Goal: Transaction & Acquisition: Obtain resource

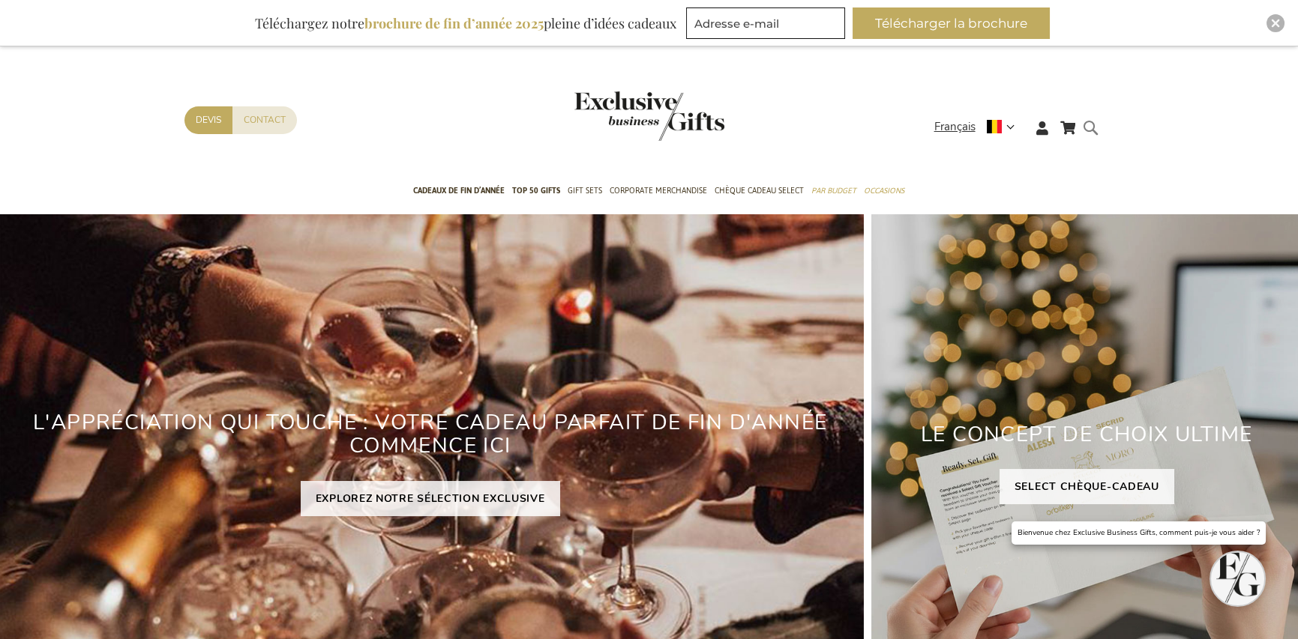
click at [1088, 127] on form "Rechercher Rechercher" at bounding box center [1094, 139] width 15 height 43
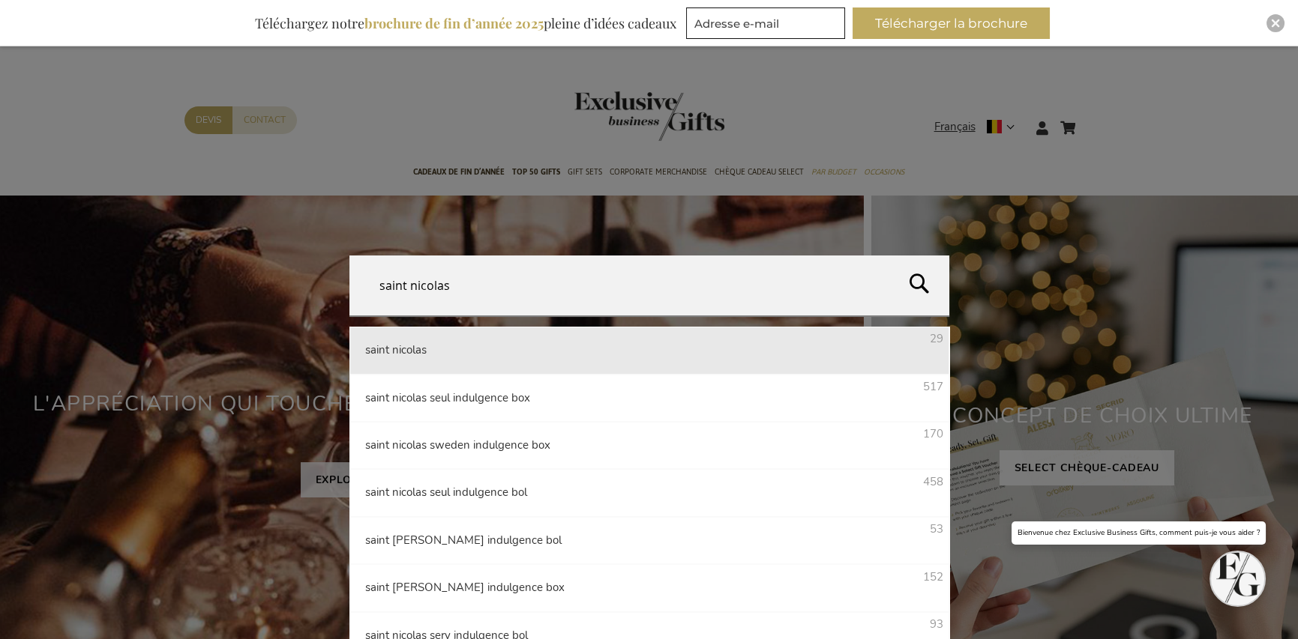
click at [418, 359] on li "saint nicolas 29" at bounding box center [649, 350] width 600 height 47
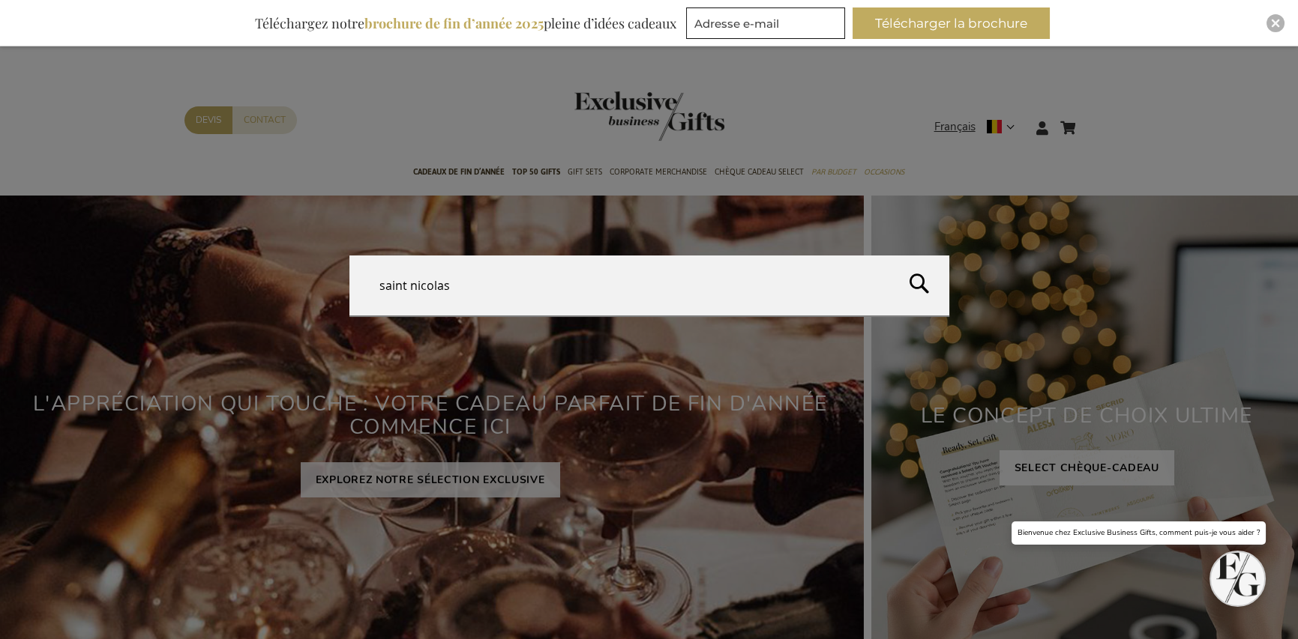
click at [915, 274] on button "Rechercher" at bounding box center [1093, 290] width 409 height 68
type input "saint nicolas"
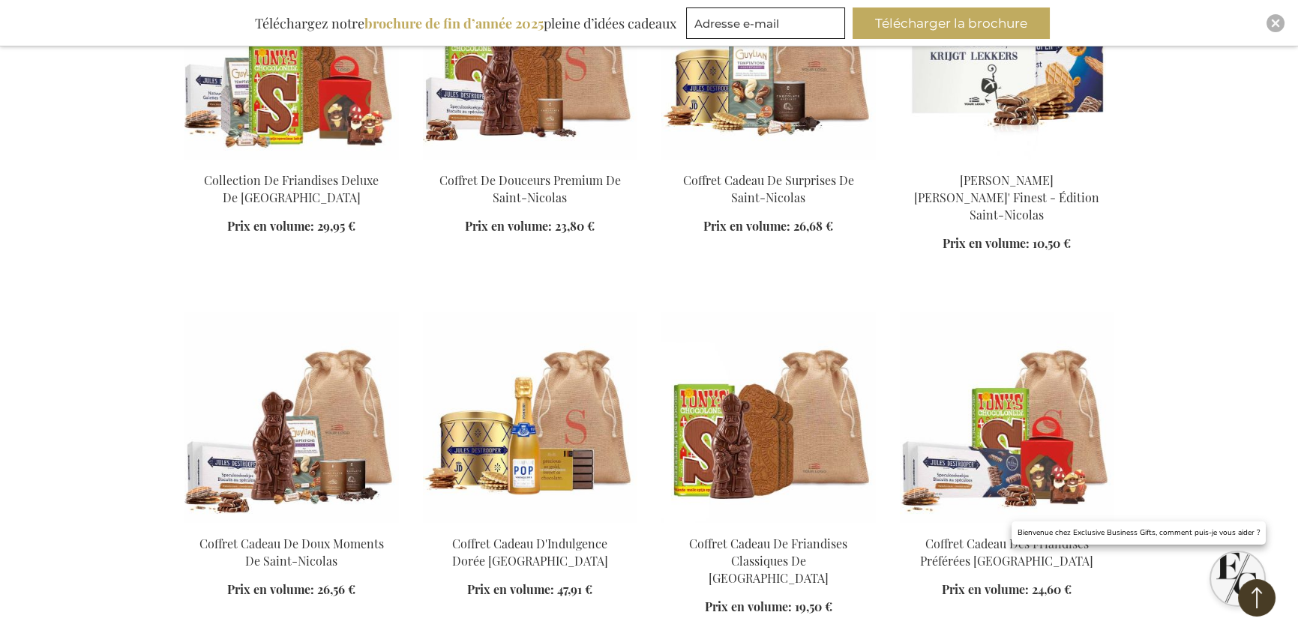
scroll to position [1139, 0]
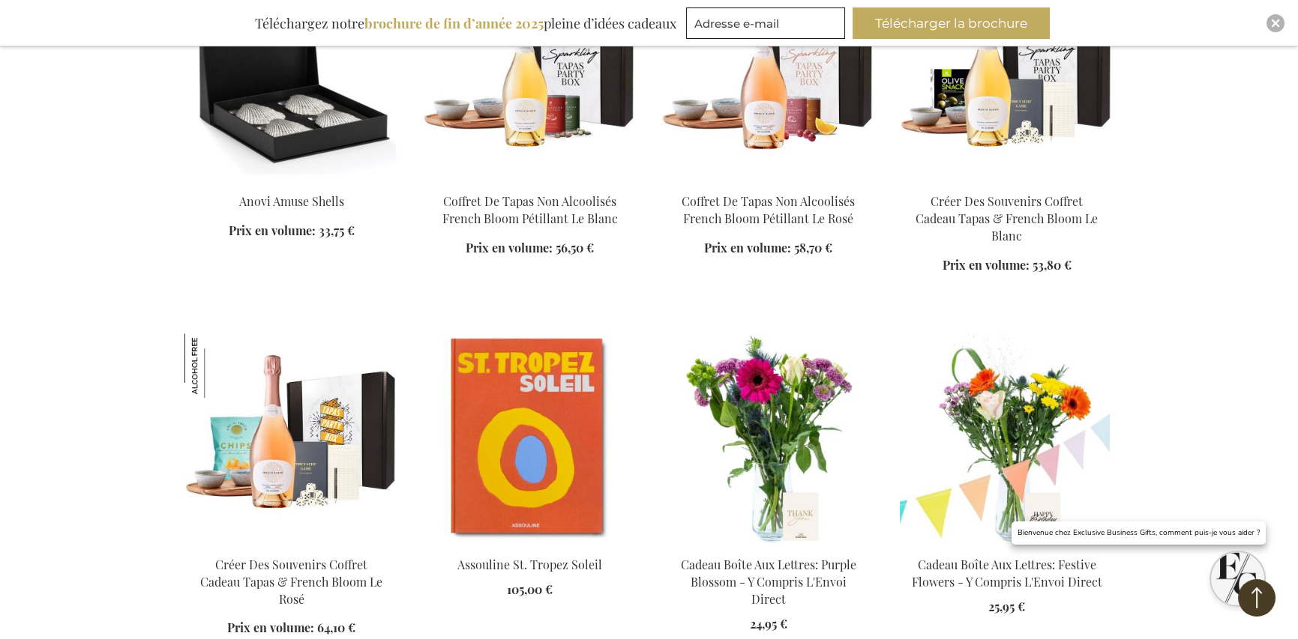
scroll to position [2563, 0]
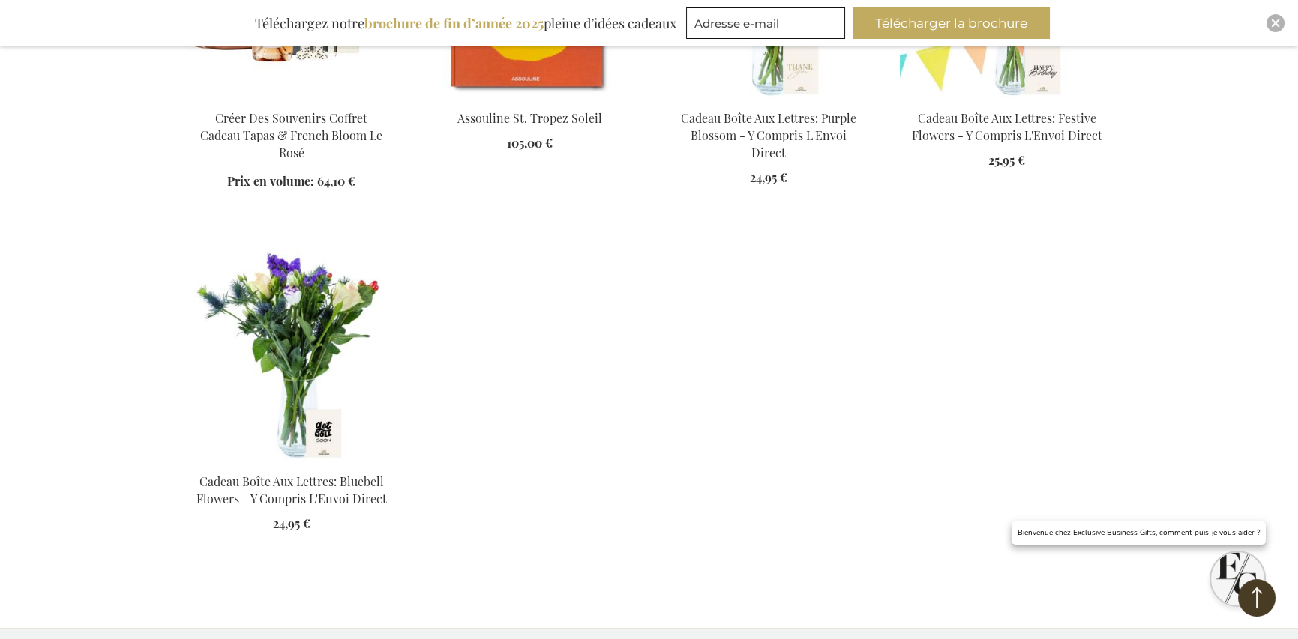
scroll to position [3013, 0]
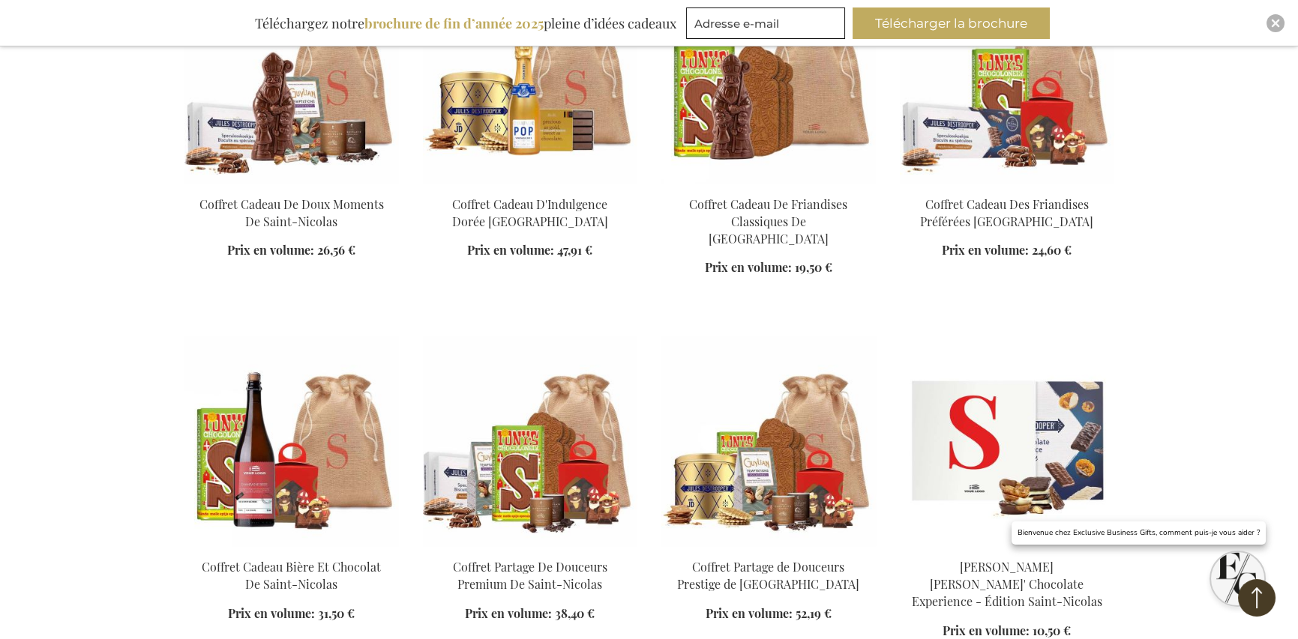
scroll to position [1364, 0]
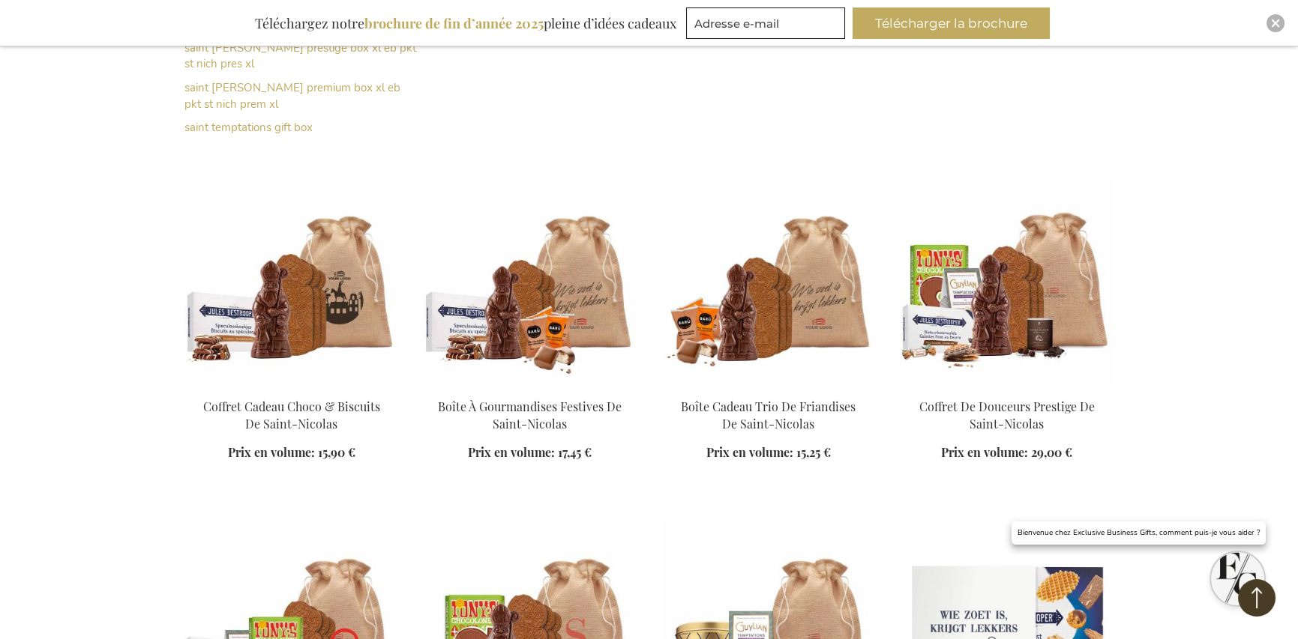
scroll to position [614, 0]
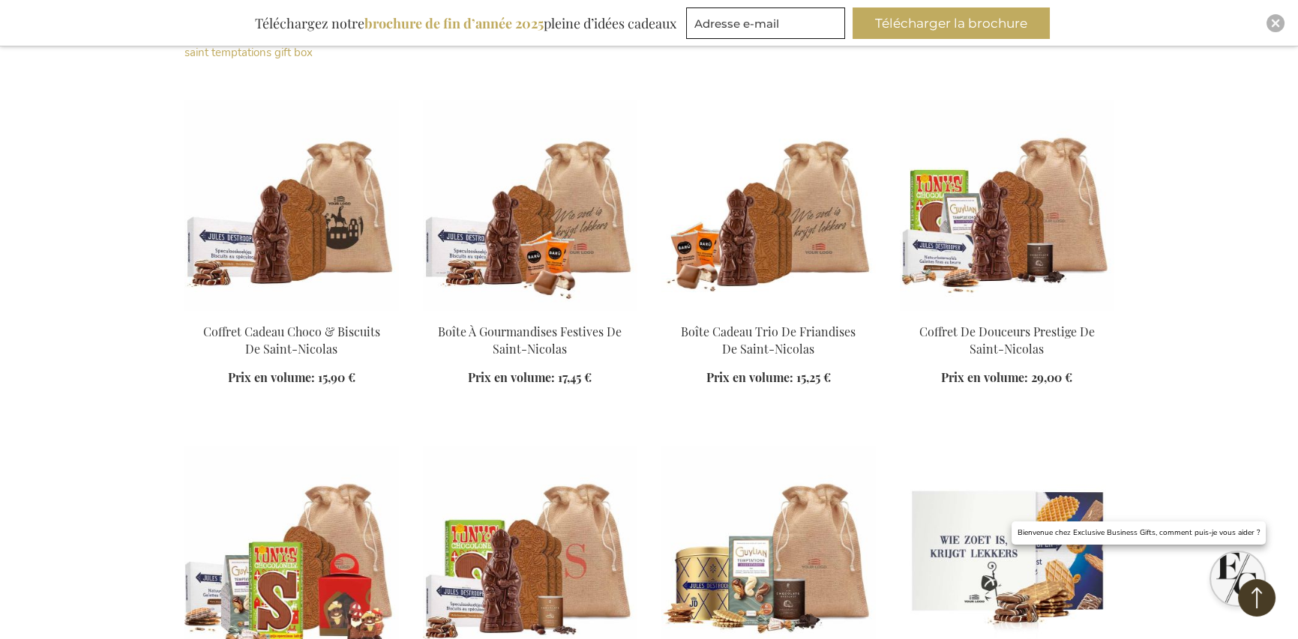
click at [517, 252] on img at bounding box center [530, 205] width 214 height 210
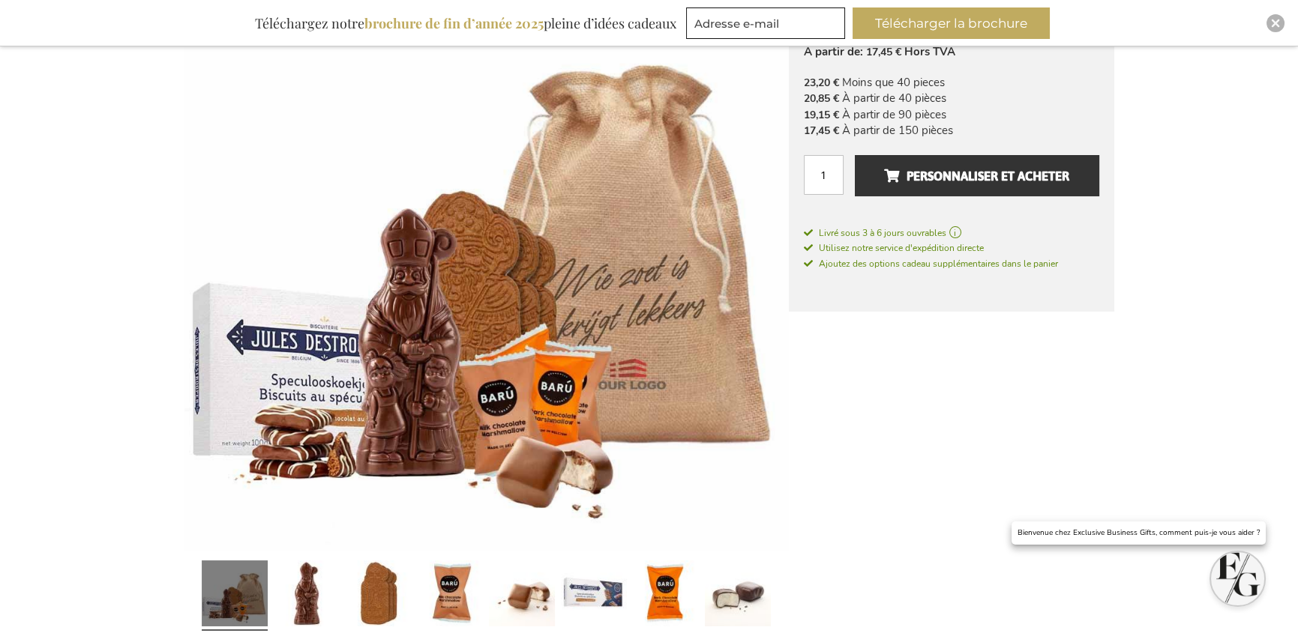
scroll to position [375, 0]
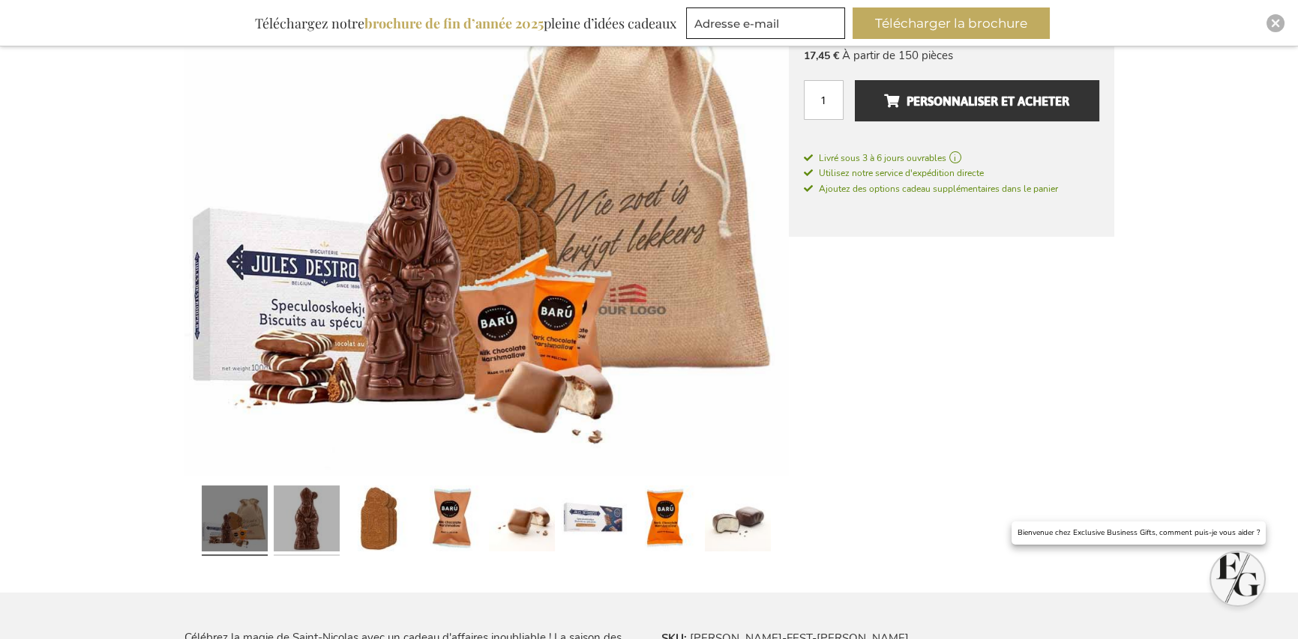
click at [312, 519] on link at bounding box center [307, 522] width 66 height 82
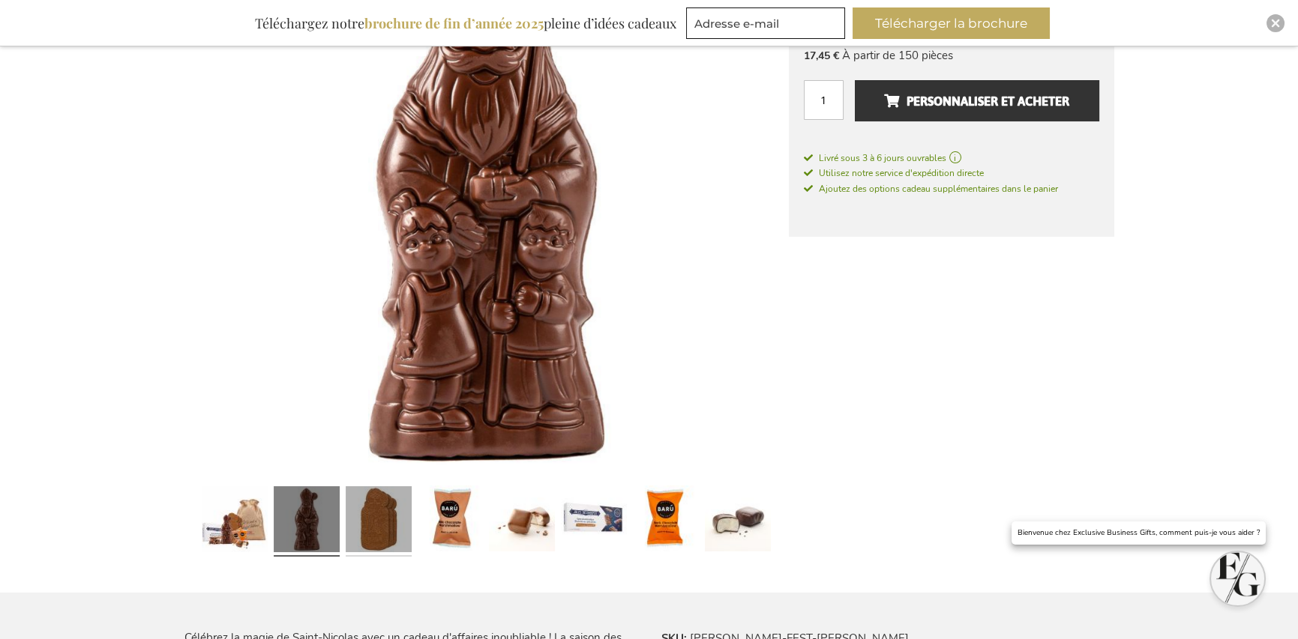
click at [367, 509] on link at bounding box center [379, 522] width 66 height 82
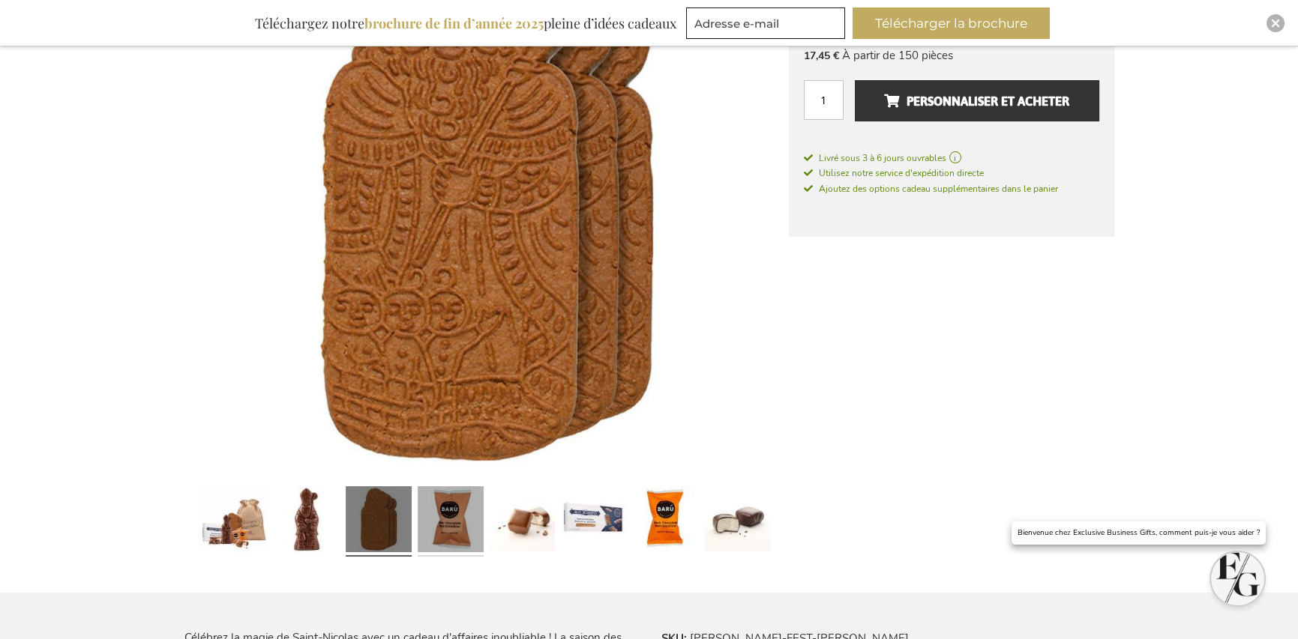
click at [445, 511] on link at bounding box center [451, 522] width 66 height 82
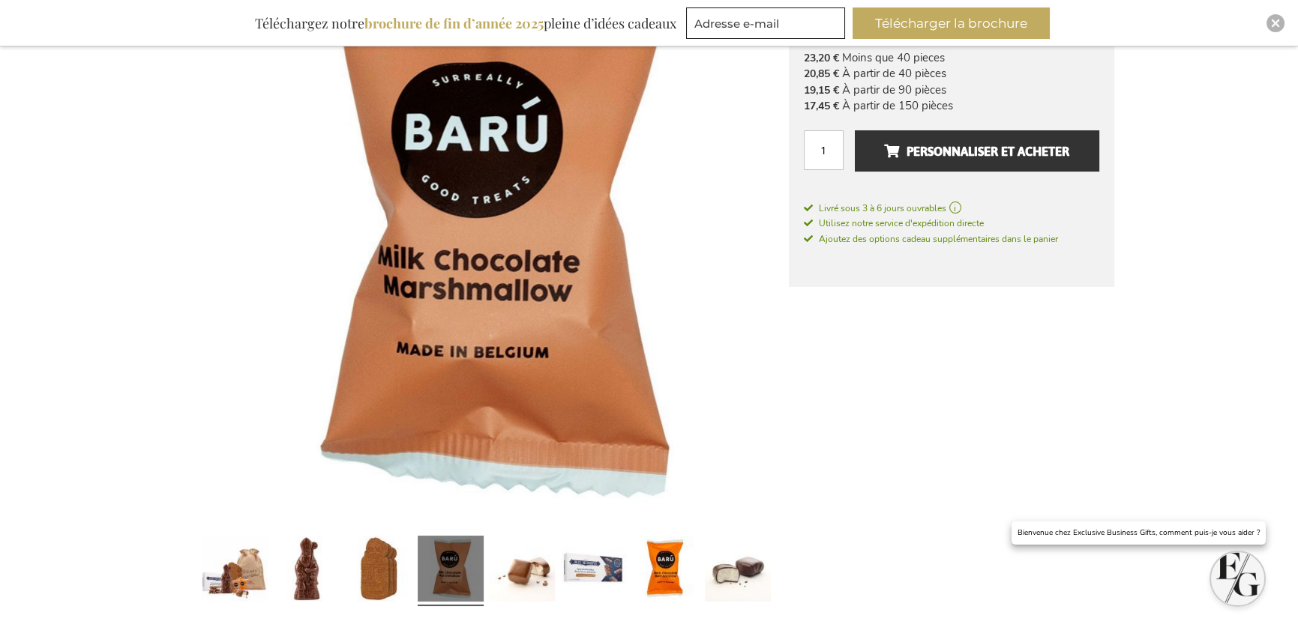
scroll to position [300, 0]
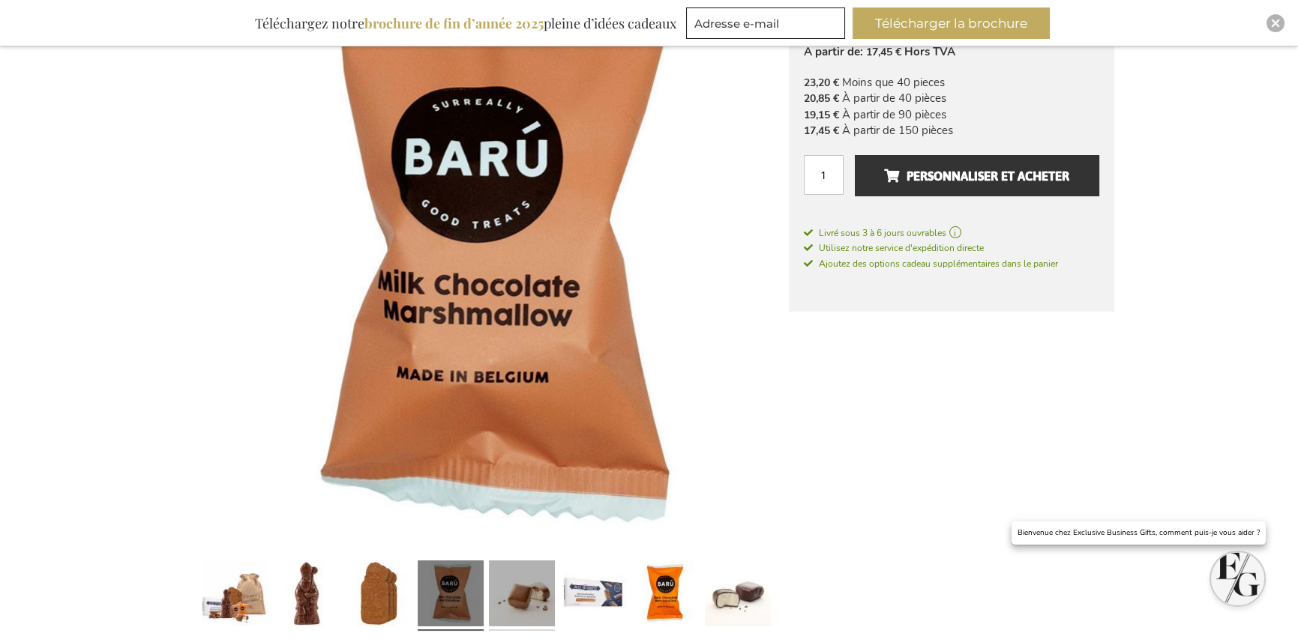
click at [523, 578] on link at bounding box center [522, 596] width 66 height 82
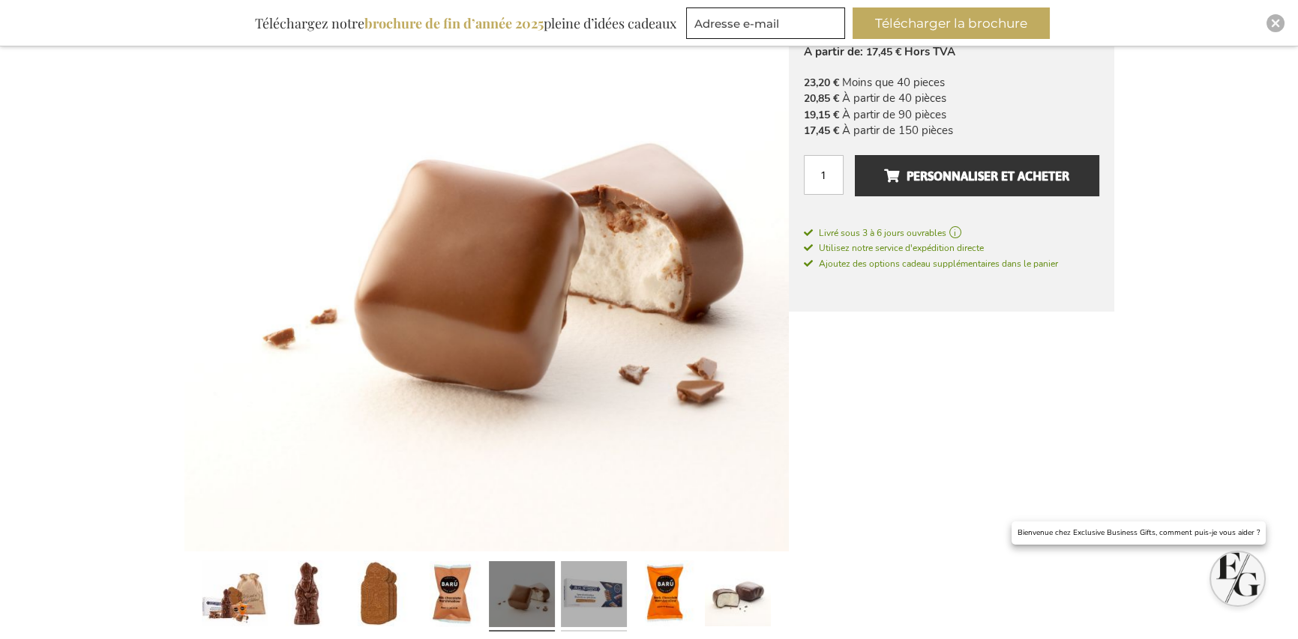
click at [586, 576] on link at bounding box center [594, 596] width 66 height 82
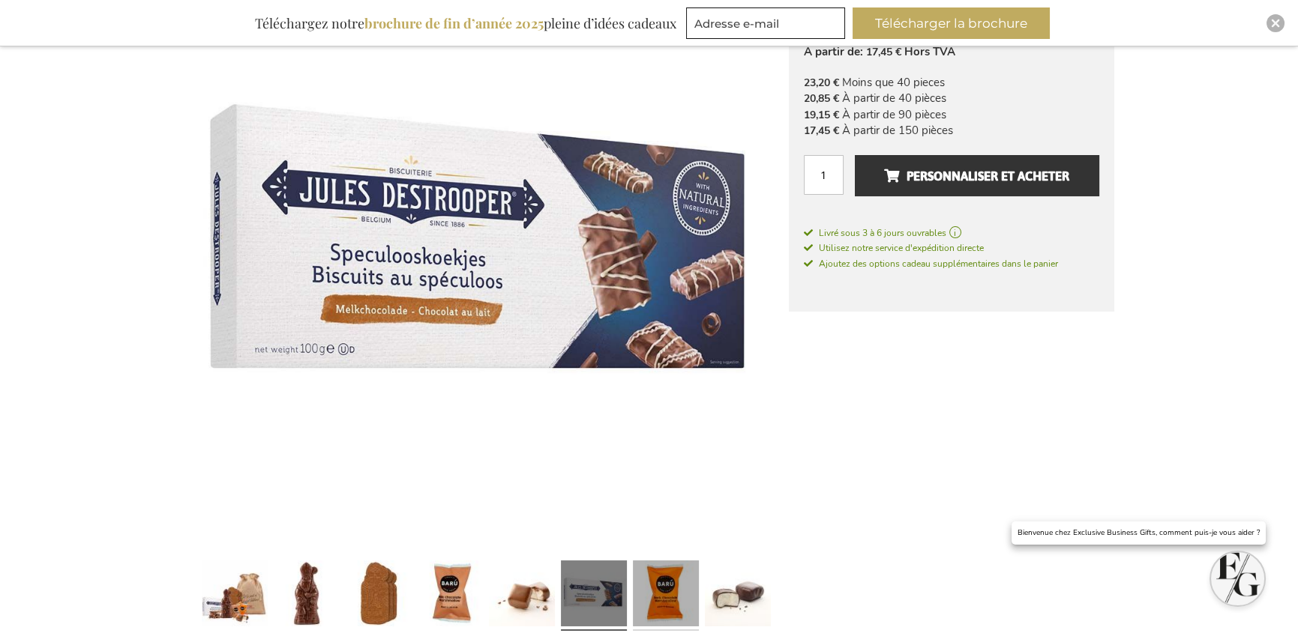
click at [663, 575] on link at bounding box center [666, 596] width 66 height 82
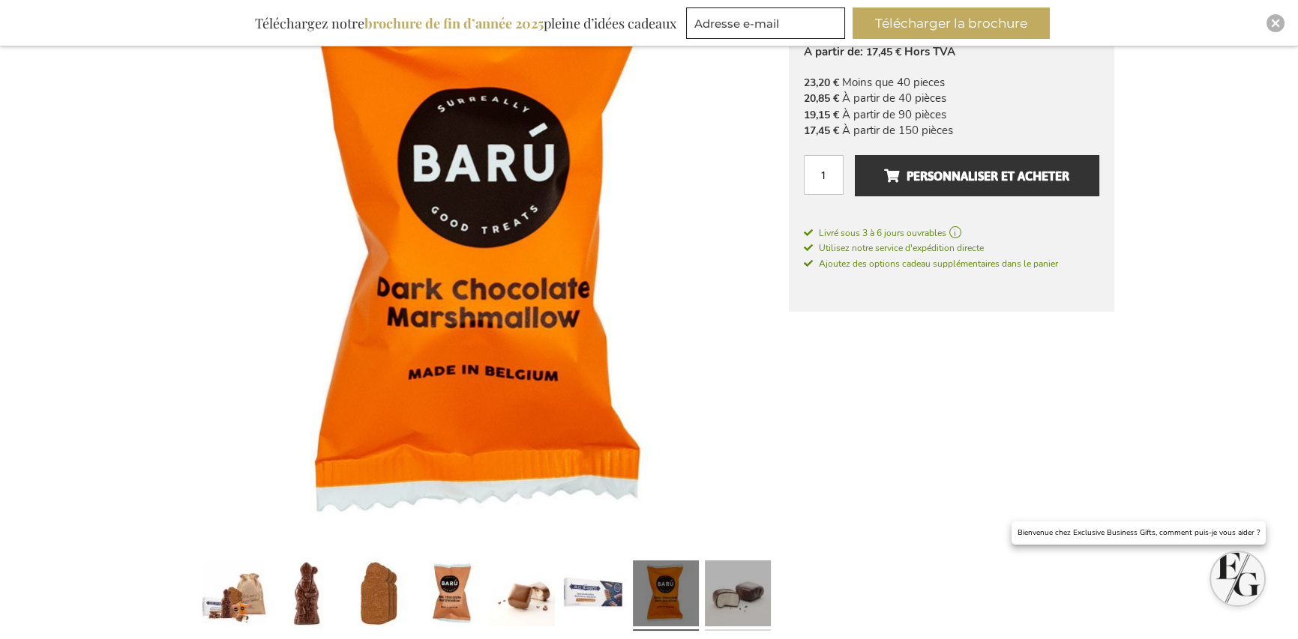
click at [730, 580] on link at bounding box center [738, 596] width 66 height 82
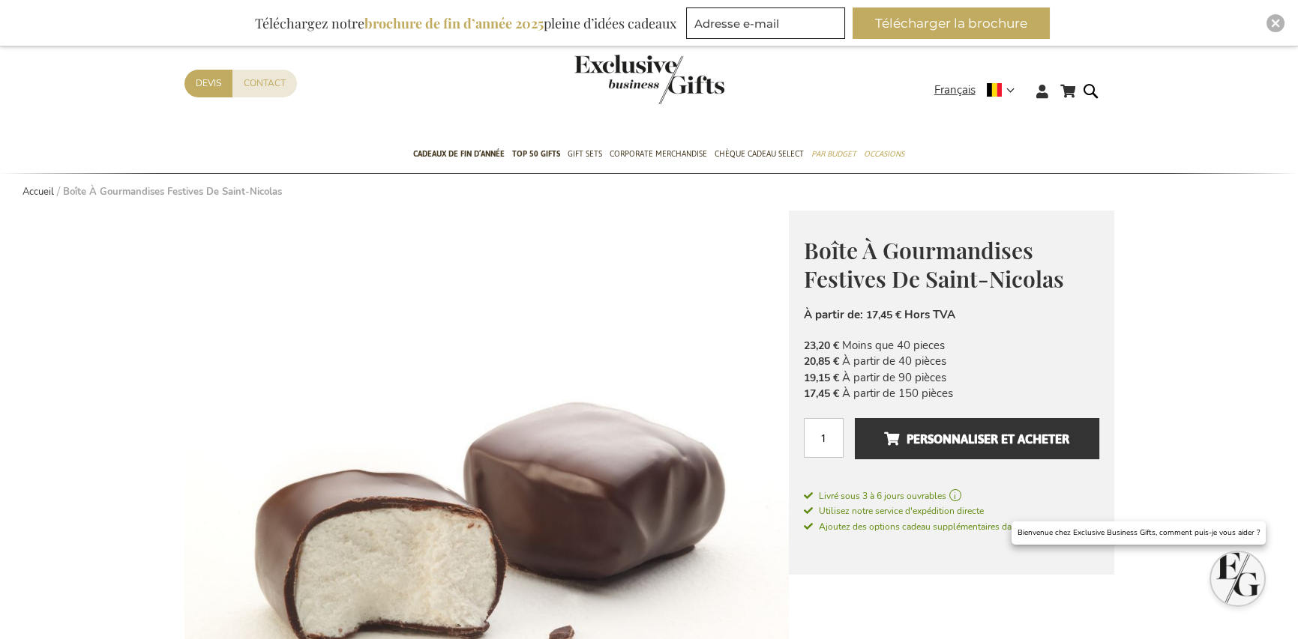
scroll to position [0, 0]
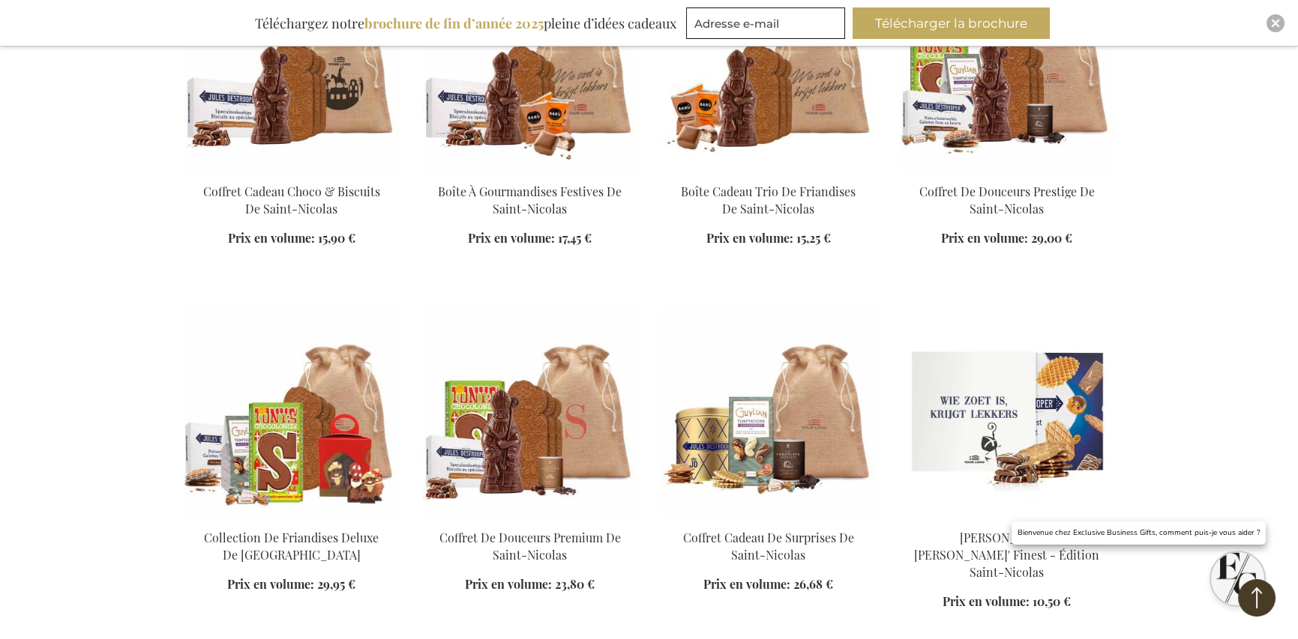
click at [291, 138] on img at bounding box center [291, 66] width 214 height 210
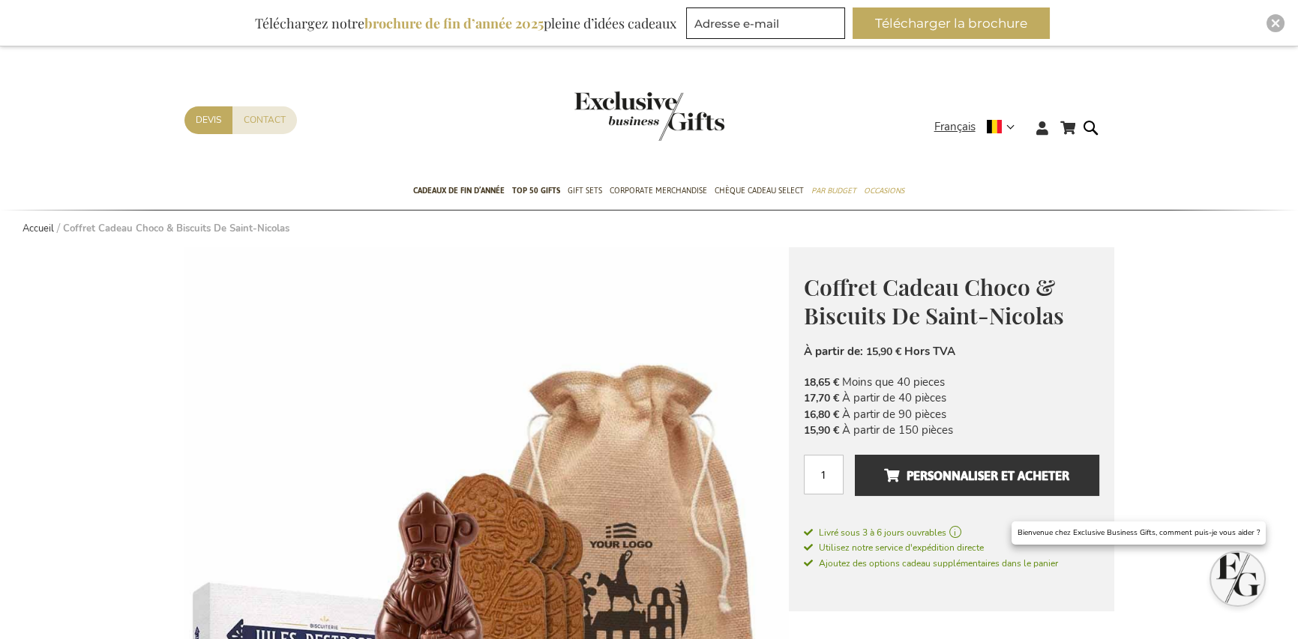
click at [472, 25] on b "brochure de fin d’année 2025" at bounding box center [453, 23] width 179 height 18
click at [609, 25] on div "Téléchargez notre brochure de fin d’année 2025 pleine d’idées cadeaux" at bounding box center [465, 22] width 435 height 31
click at [971, 29] on button "Télécharger la brochure" at bounding box center [950, 22] width 197 height 31
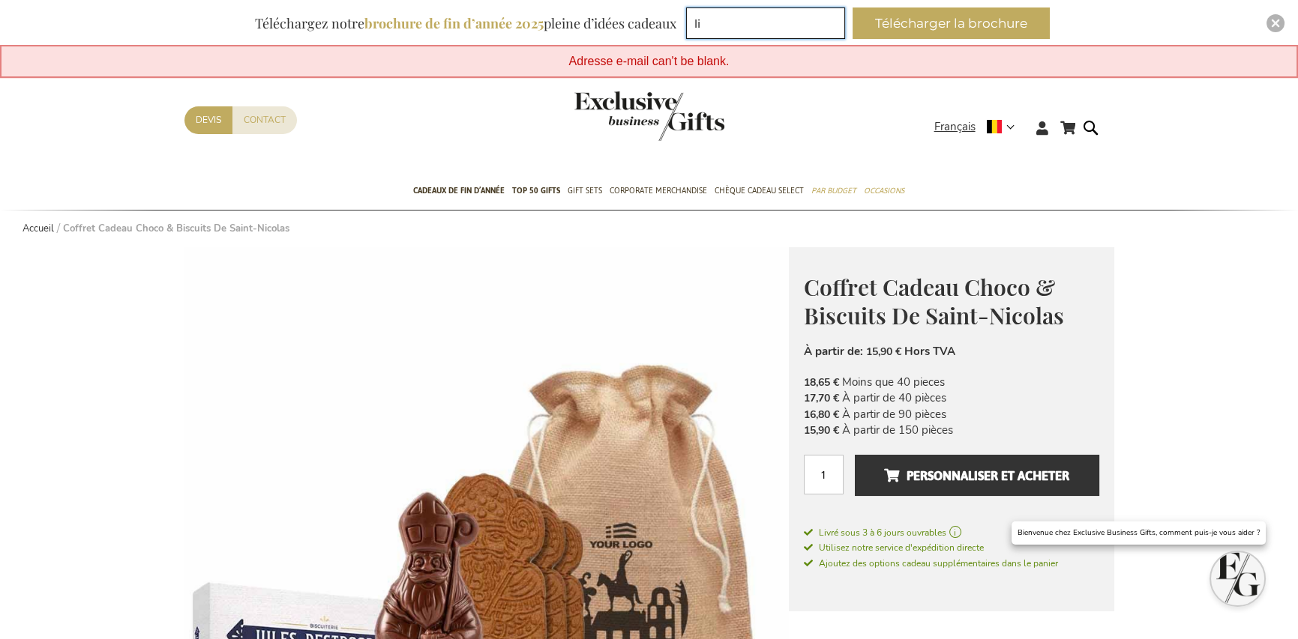
type input "lionel.vancosen@neo-group.be"
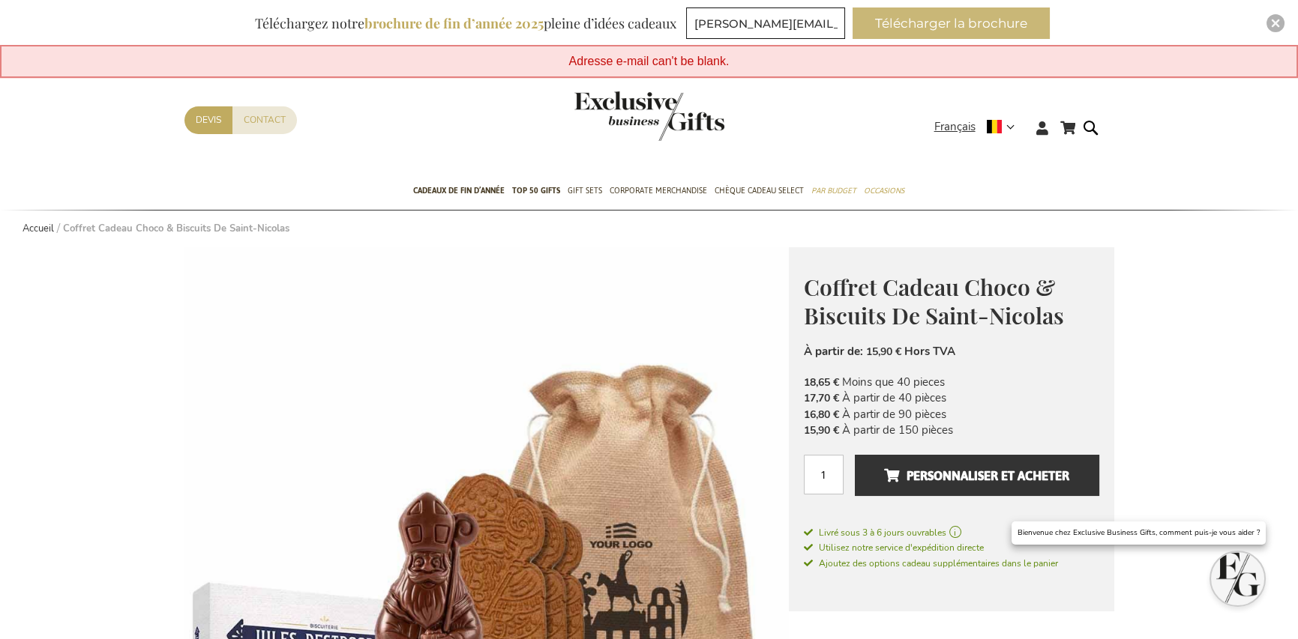
click at [932, 17] on button "Télécharger la brochure" at bounding box center [950, 22] width 197 height 31
